Goal: Find specific page/section: Find specific page/section

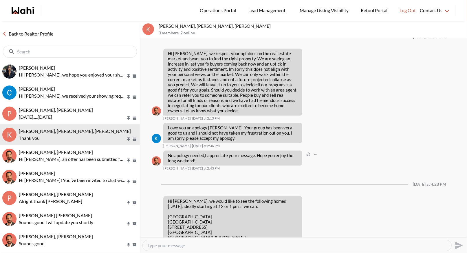
scroll to position [865, 0]
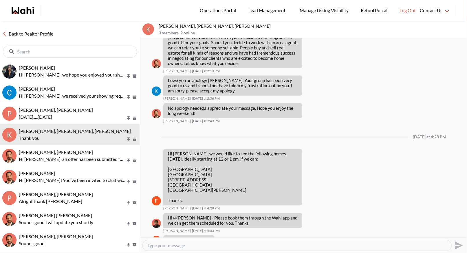
click at [34, 32] on link "Back to Realtor Profile" at bounding box center [28, 34] width 56 height 8
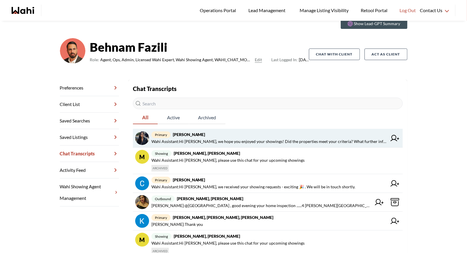
scroll to position [42, 0]
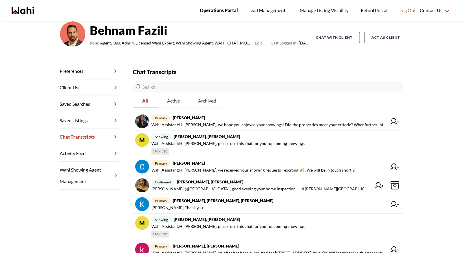
click at [212, 8] on span "Operations Portal" at bounding box center [219, 11] width 38 height 8
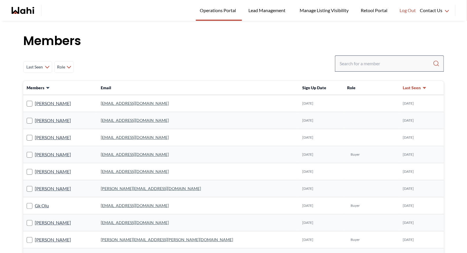
click at [370, 71] on div at bounding box center [389, 64] width 109 height 16
drag, startPoint x: 364, startPoint y: 66, endPoint x: 363, endPoint y: 62, distance: 4.1
click at [364, 65] on input "Search input" at bounding box center [385, 63] width 93 height 10
type input "b"
type input "ryckmabn"
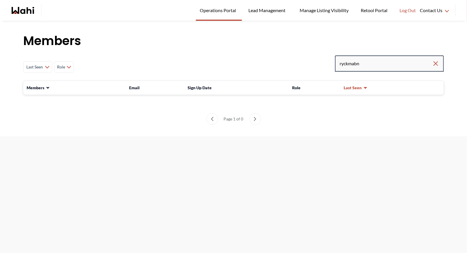
drag, startPoint x: 369, startPoint y: 61, endPoint x: 327, endPoint y: 64, distance: 42.4
click at [327, 65] on div "Last Seen Less day than 1 day ago 1 day ago - 3 days ago 3 days ago - 1 week ag…" at bounding box center [233, 67] width 420 height 23
type input "ryckman"
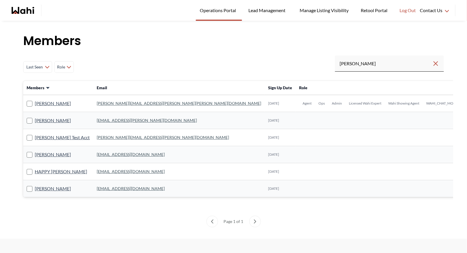
click at [97, 104] on link "michelle.williams@wahi.com" at bounding box center [179, 103] width 164 height 5
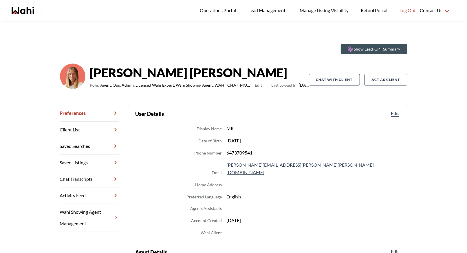
click at [79, 178] on link "Chat Transcripts" at bounding box center [89, 179] width 59 height 16
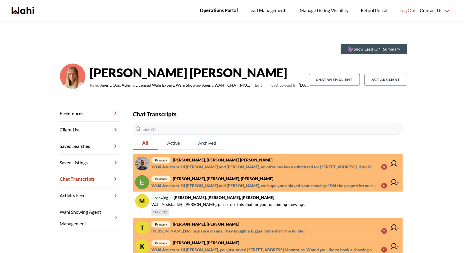
click at [214, 10] on span "Operations Portal" at bounding box center [219, 11] width 38 height 8
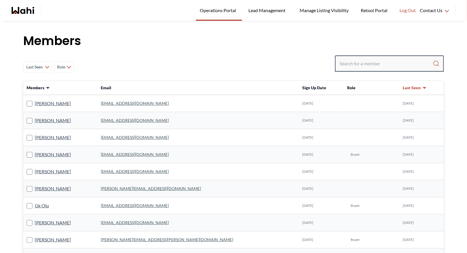
click at [348, 60] on input "Search input" at bounding box center [385, 63] width 93 height 10
type input "behnam"
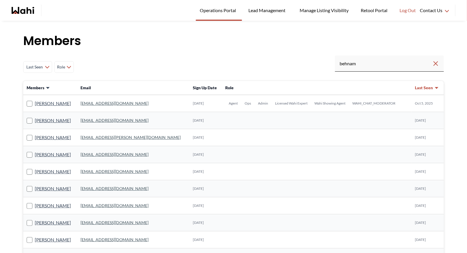
click at [99, 104] on link "behnam.fazili@wahi.com" at bounding box center [114, 103] width 68 height 5
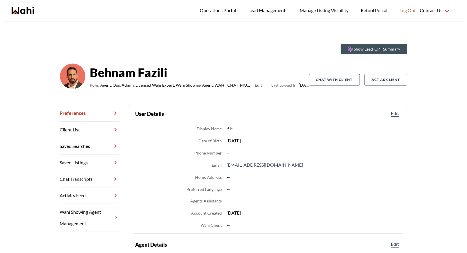
click at [79, 177] on link "Chat Transcripts" at bounding box center [89, 179] width 59 height 16
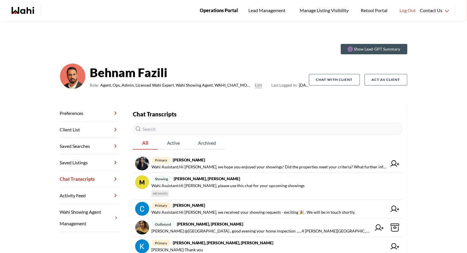
click at [207, 7] on span "Operations Portal" at bounding box center [219, 11] width 38 height 8
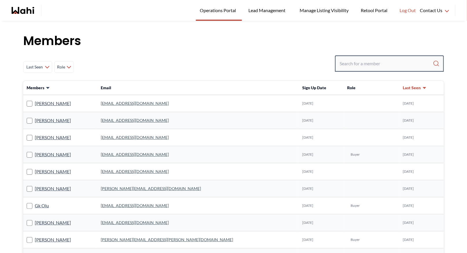
click at [354, 68] on input "Search input" at bounding box center [385, 63] width 93 height 10
type input "faraz"
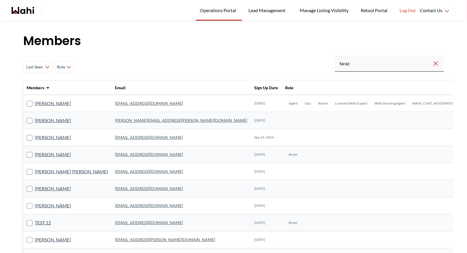
click at [115, 103] on link "faraz.azam@wahi.com" at bounding box center [149, 103] width 68 height 5
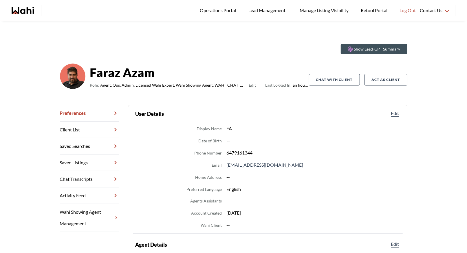
click at [81, 181] on link "Chat Transcripts" at bounding box center [89, 179] width 59 height 16
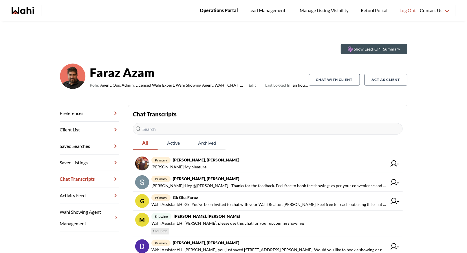
click at [214, 12] on span "Operations Portal" at bounding box center [219, 11] width 38 height 8
